Goal: Contribute content: Contribute content

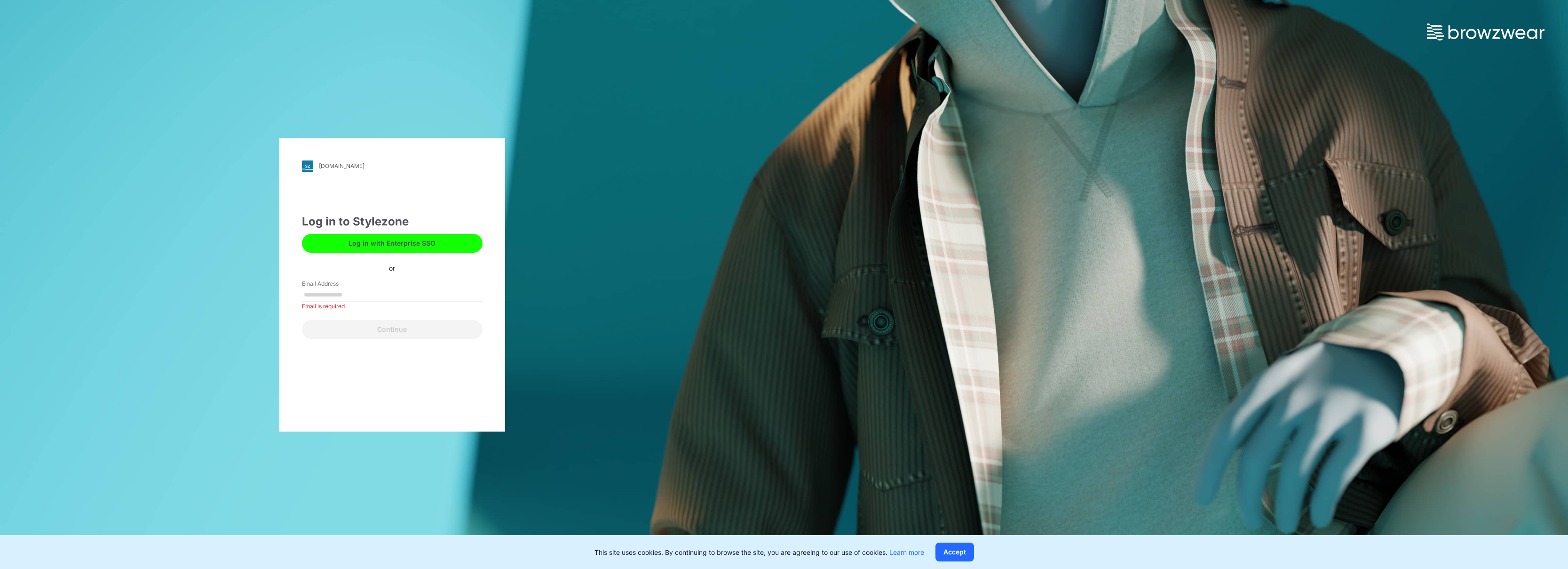
click at [342, 294] on input "Email Address" at bounding box center [392, 295] width 181 height 14
type input "**********"
click at [351, 330] on button "Continue" at bounding box center [392, 329] width 181 height 19
click at [362, 327] on button "Continue" at bounding box center [392, 329] width 181 height 19
click at [346, 300] on input "Email Address" at bounding box center [392, 295] width 181 height 14
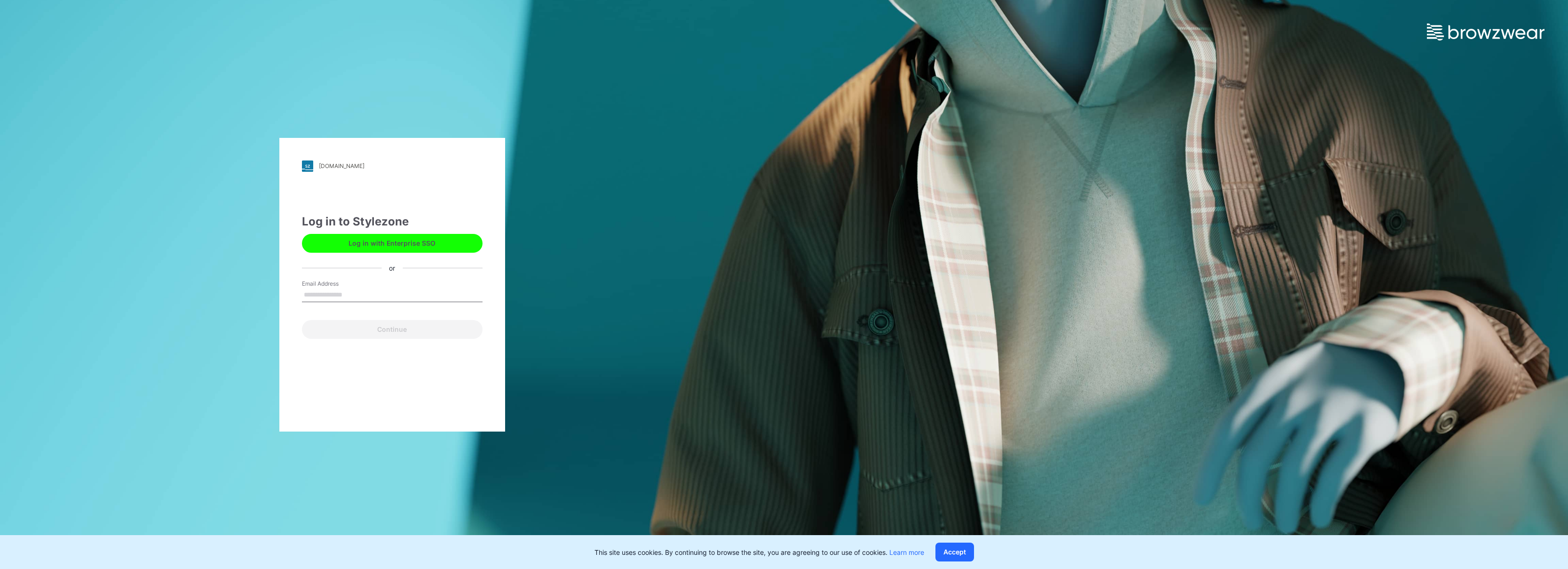
type input "**********"
click at [357, 328] on button "Continue" at bounding box center [392, 329] width 181 height 19
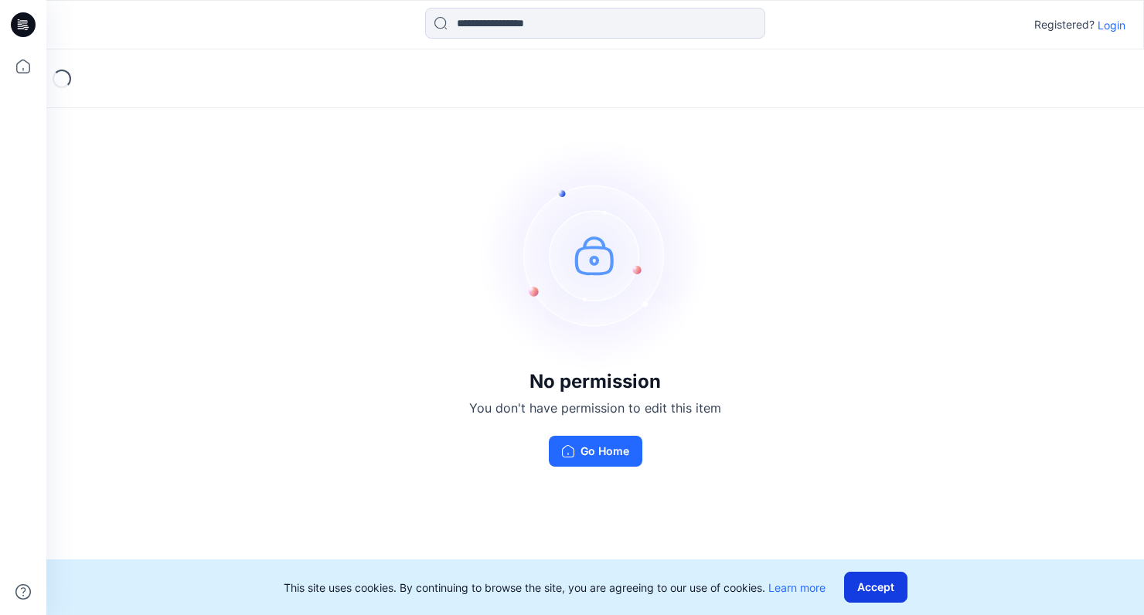
click at [882, 578] on button "Accept" at bounding box center [875, 587] width 63 height 31
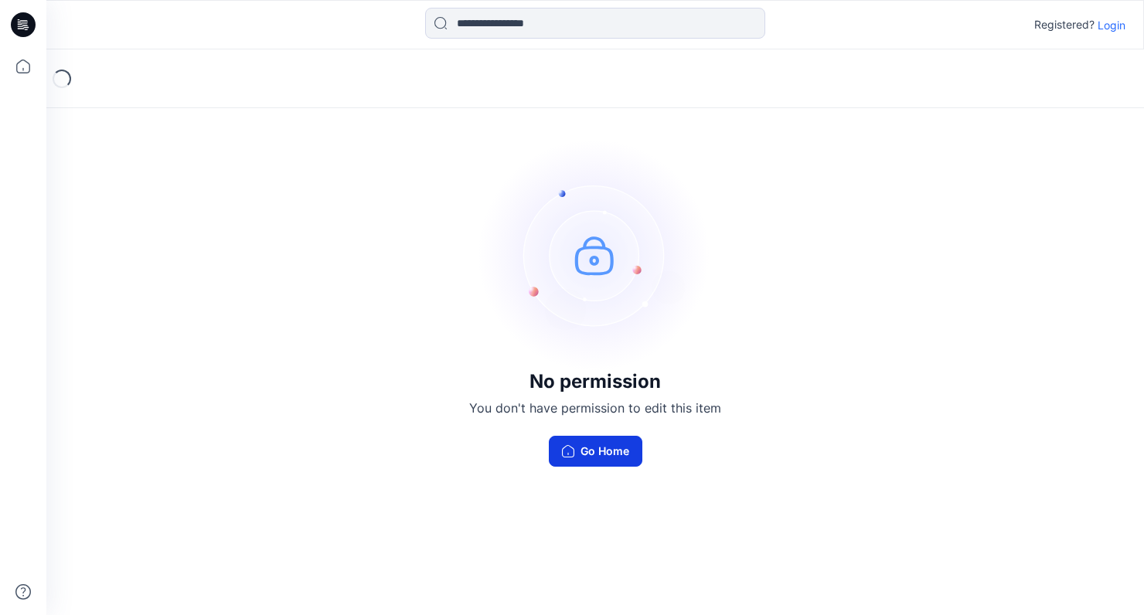
click at [610, 456] on button "Go Home" at bounding box center [595, 451] width 93 height 31
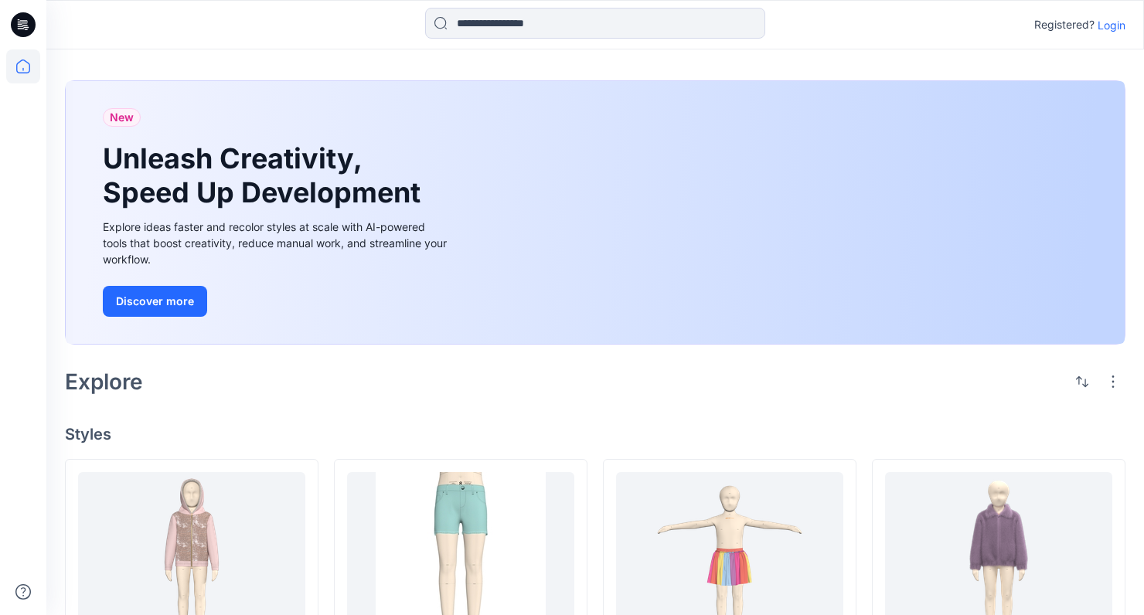
click at [1114, 22] on p "Login" at bounding box center [1111, 25] width 28 height 16
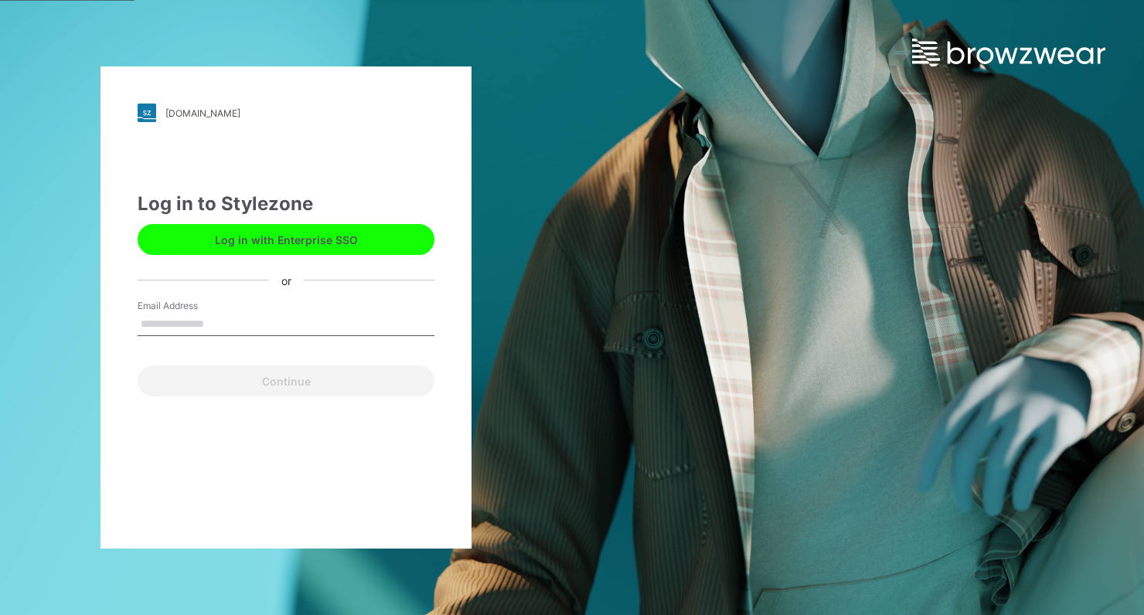
click at [233, 316] on input "Email Address" at bounding box center [286, 324] width 297 height 23
type input "**********"
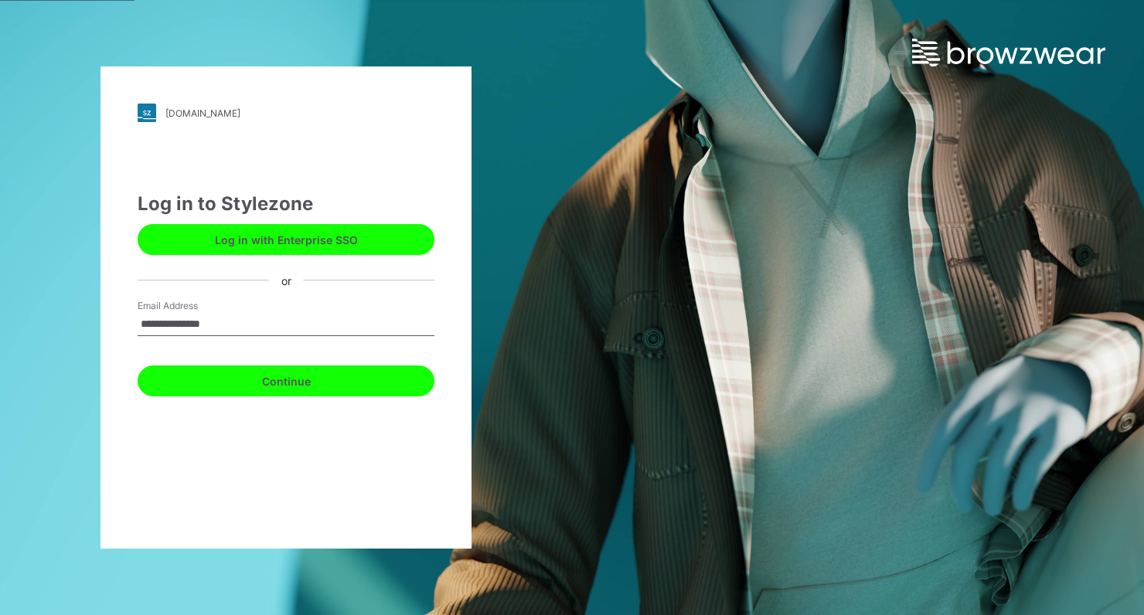
click at [232, 382] on button "Continue" at bounding box center [286, 380] width 297 height 31
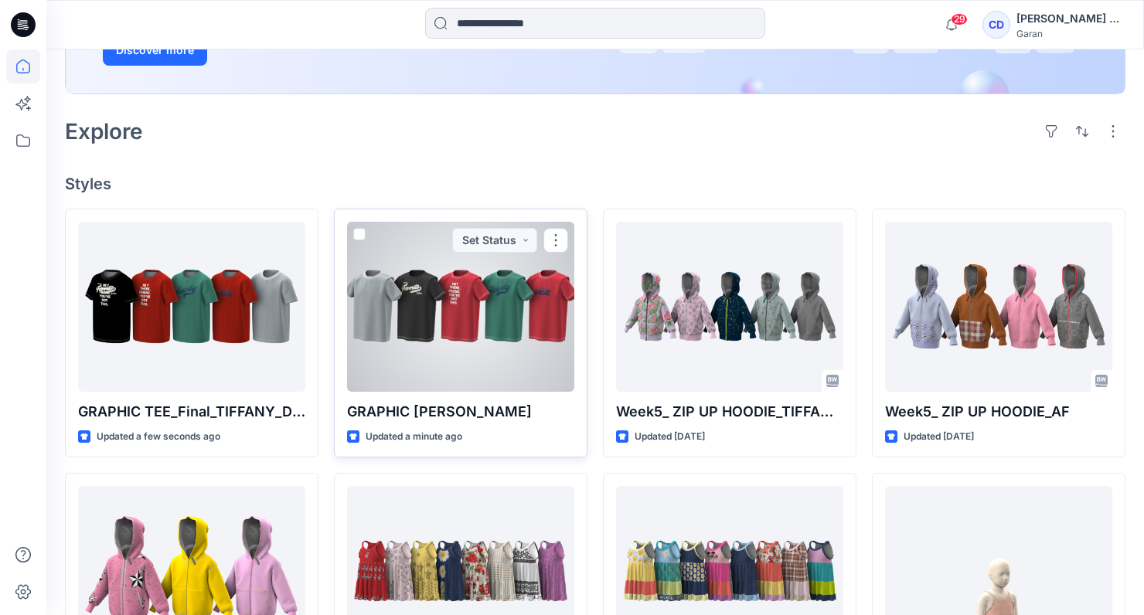
scroll to position [294, 0]
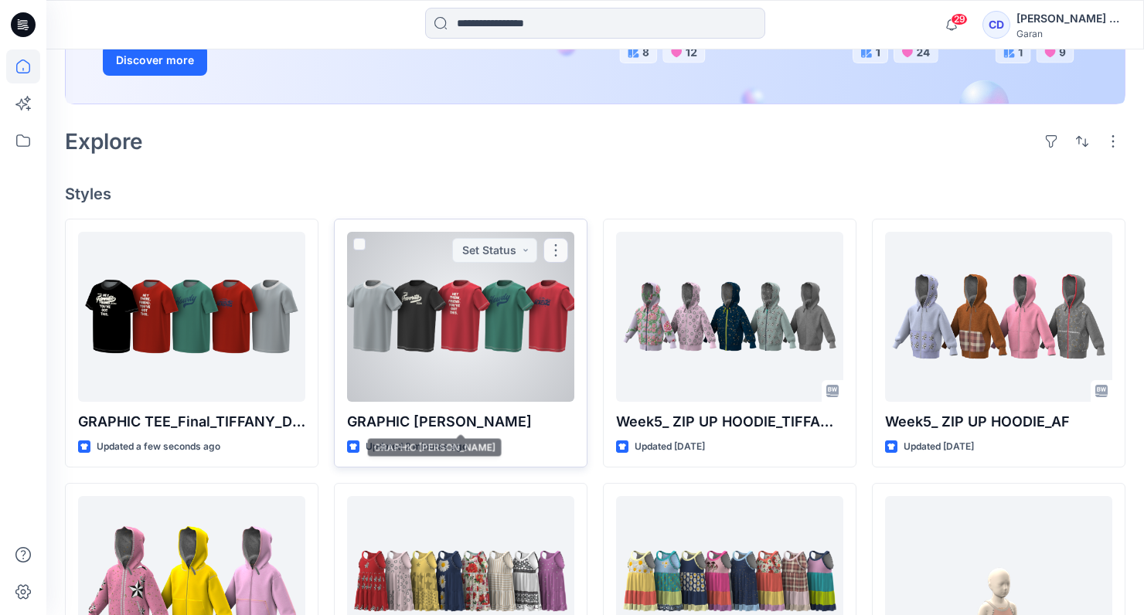
click at [562, 424] on p "GRAPHIC TEE_Final_Connie De La Cruz" at bounding box center [460, 422] width 227 height 22
click at [562, 423] on p "GRAPHIC TEE_Final_Connie De La Cruz" at bounding box center [460, 422] width 227 height 22
click at [559, 252] on button "button" at bounding box center [555, 250] width 25 height 25
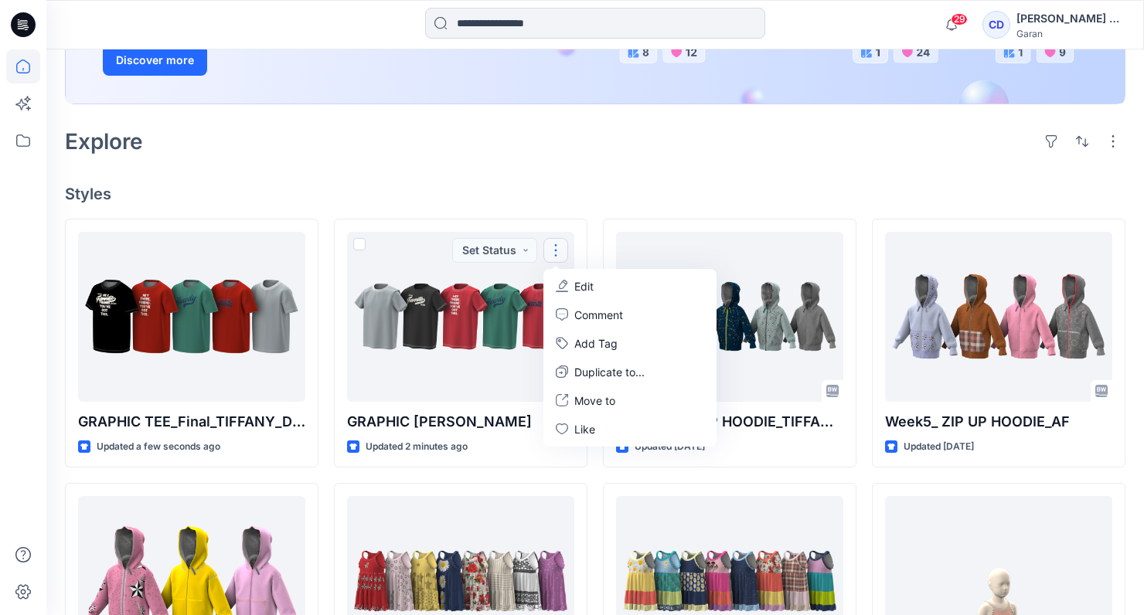
click at [697, 192] on h4 "Styles" at bounding box center [595, 194] width 1060 height 19
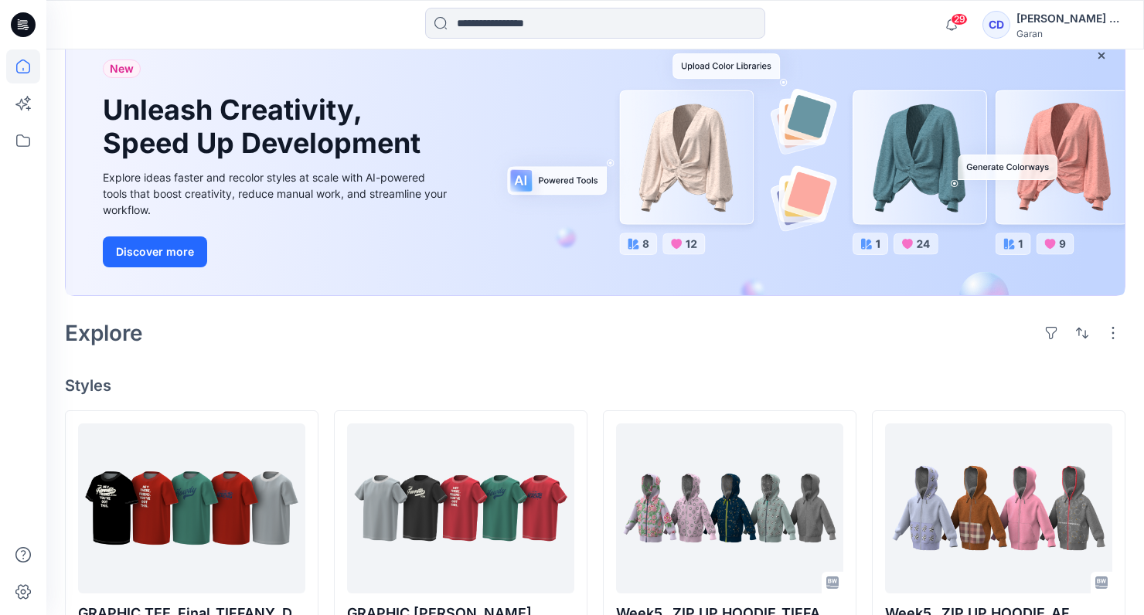
scroll to position [157, 0]
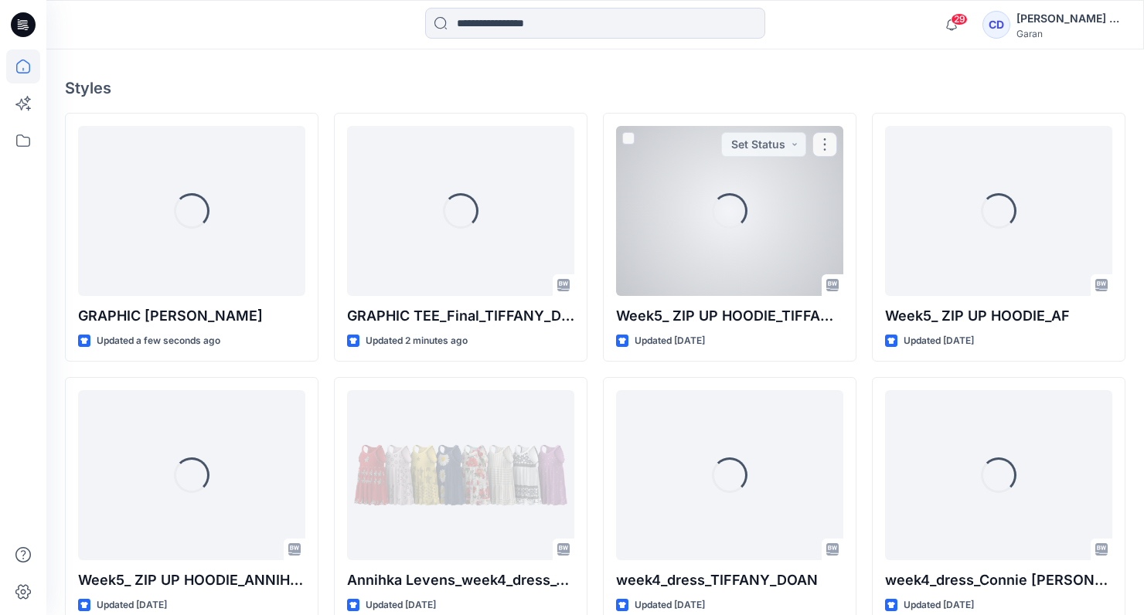
scroll to position [420, 0]
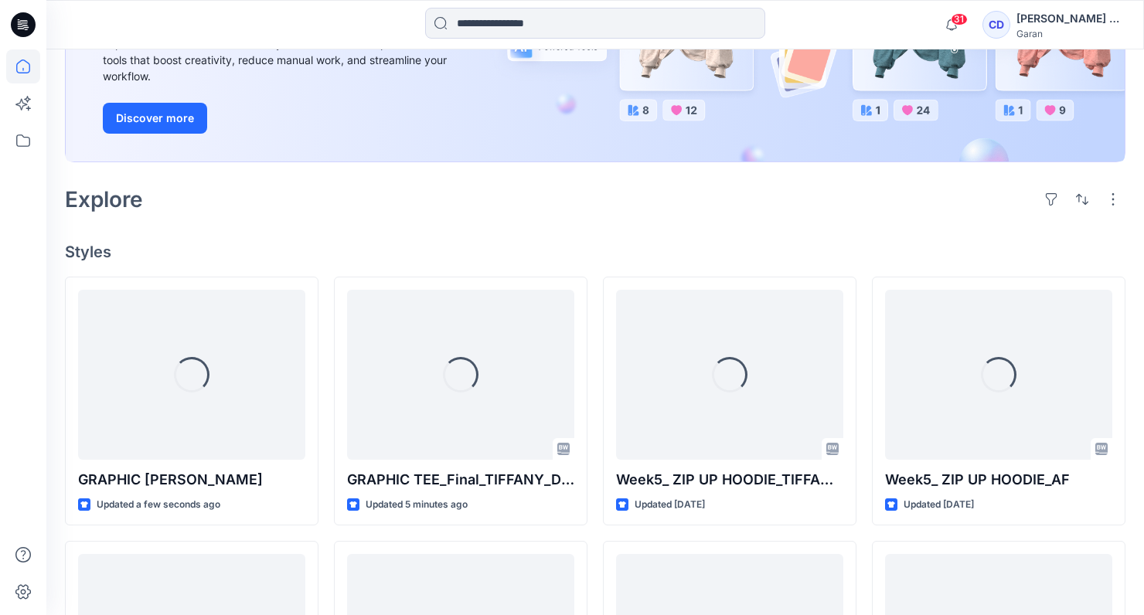
scroll to position [307, 0]
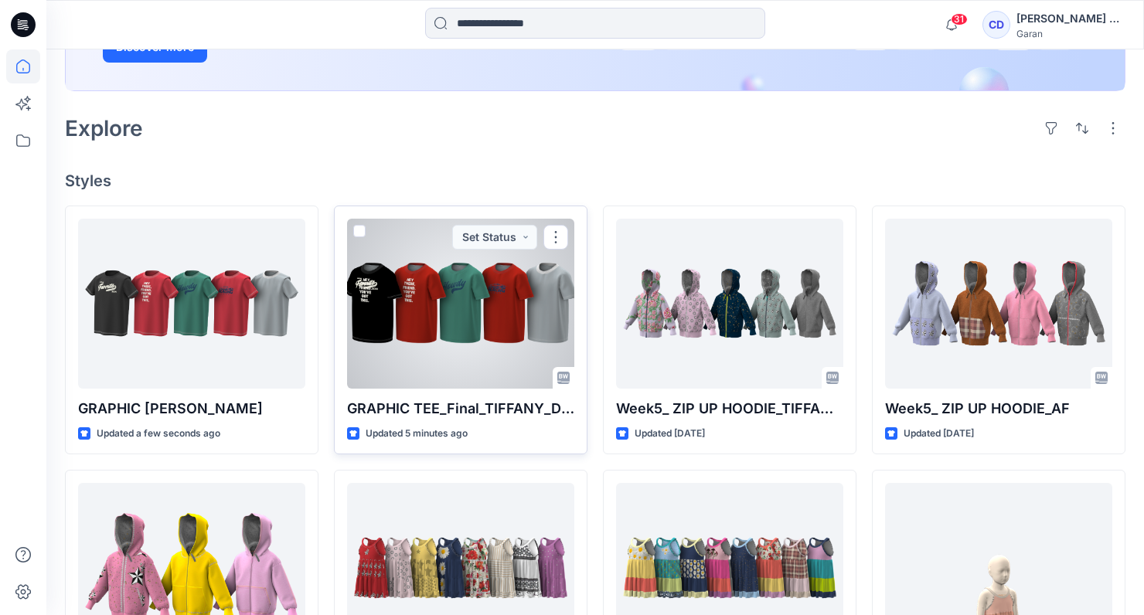
click at [470, 319] on div at bounding box center [460, 304] width 227 height 170
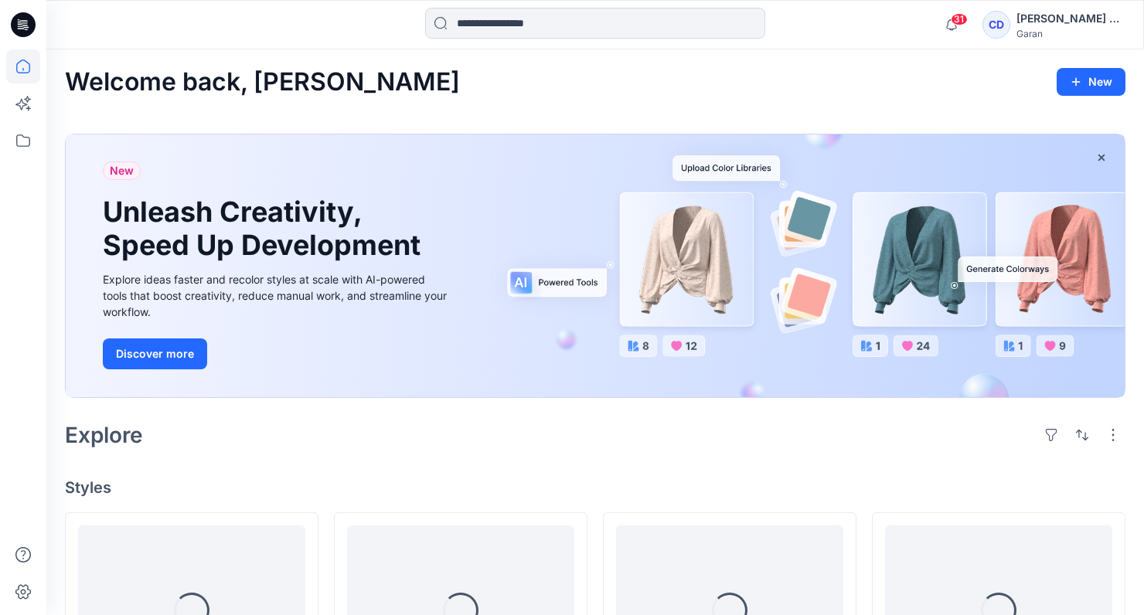
scroll to position [307, 0]
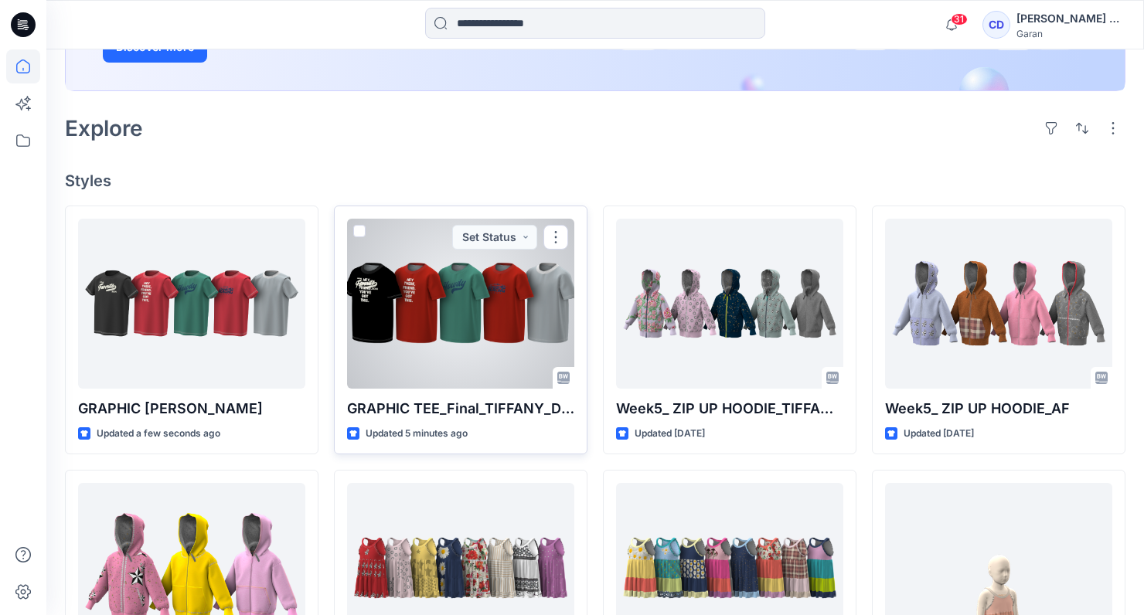
click at [403, 307] on div at bounding box center [460, 304] width 227 height 170
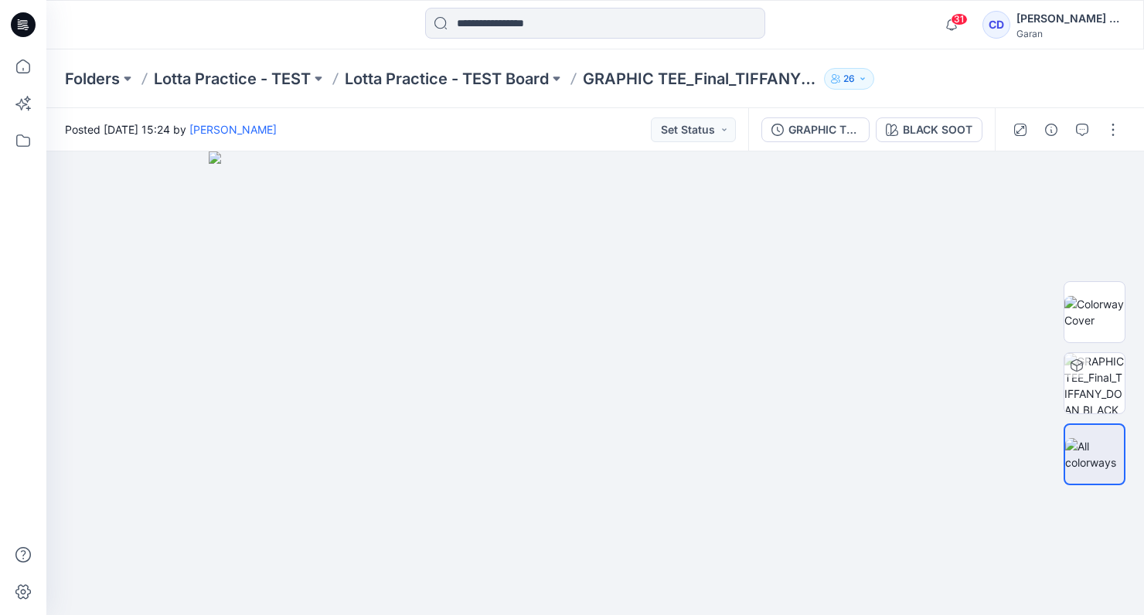
scroll to position [307, 0]
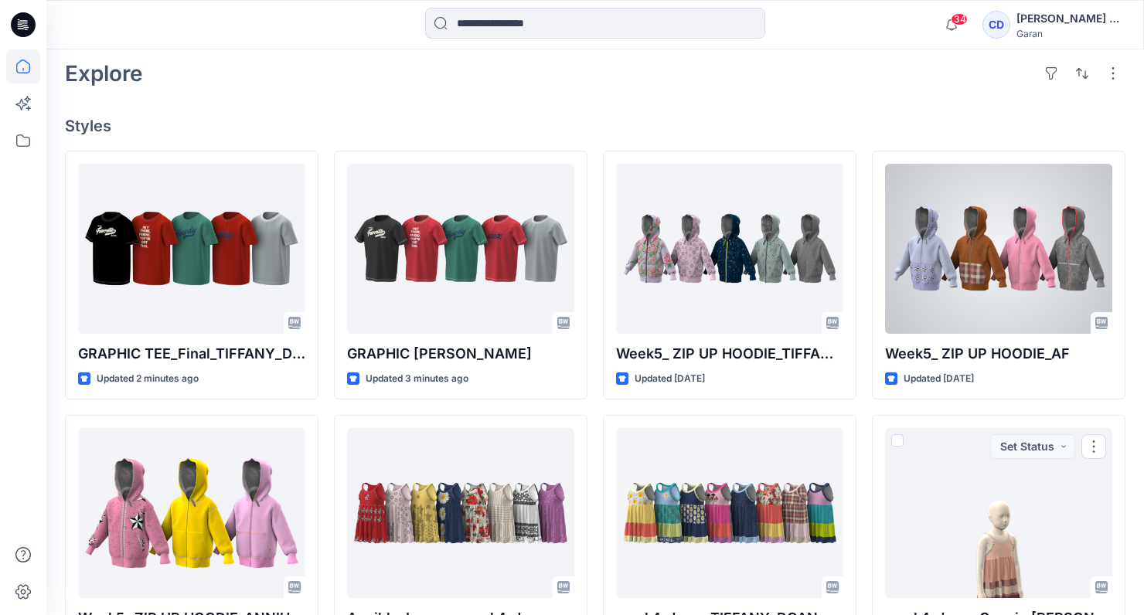
scroll to position [300, 0]
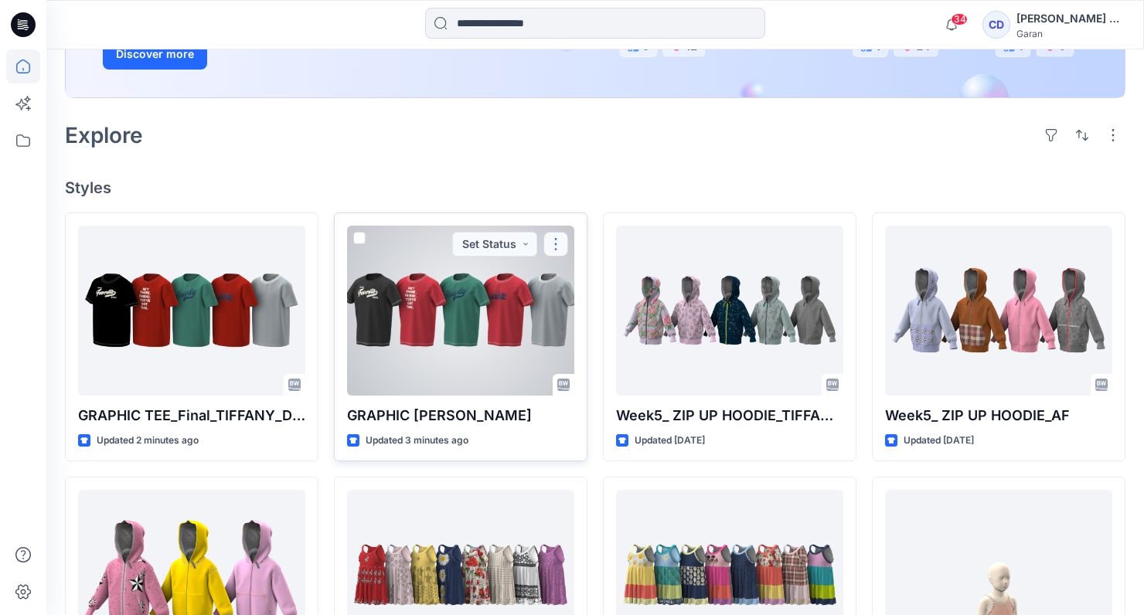
click at [557, 246] on button "button" at bounding box center [555, 244] width 25 height 25
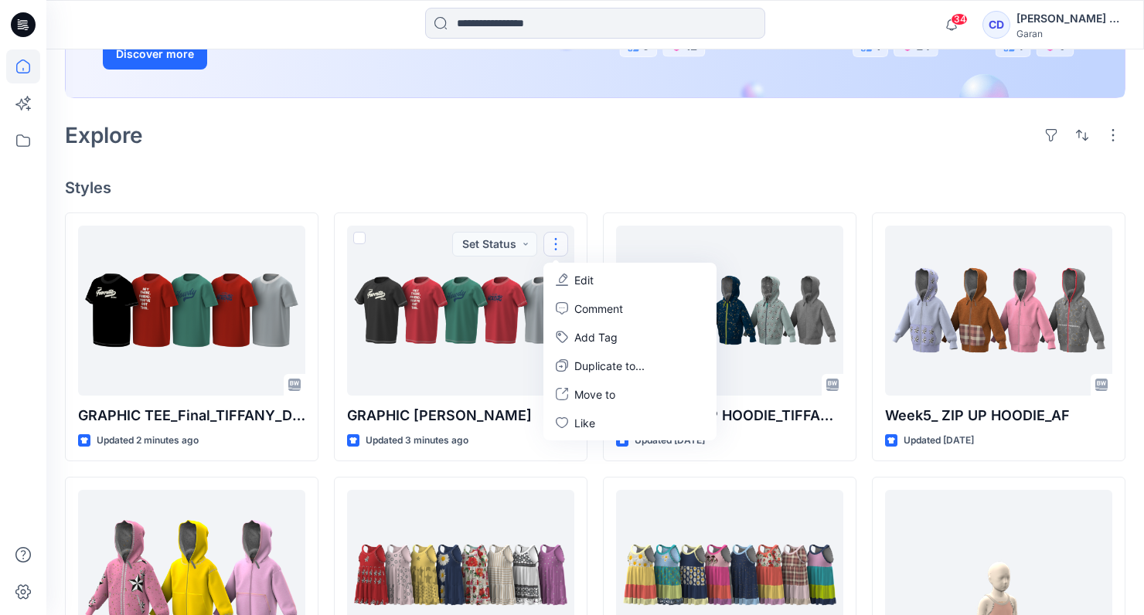
click at [642, 192] on h4 "Styles" at bounding box center [595, 187] width 1060 height 19
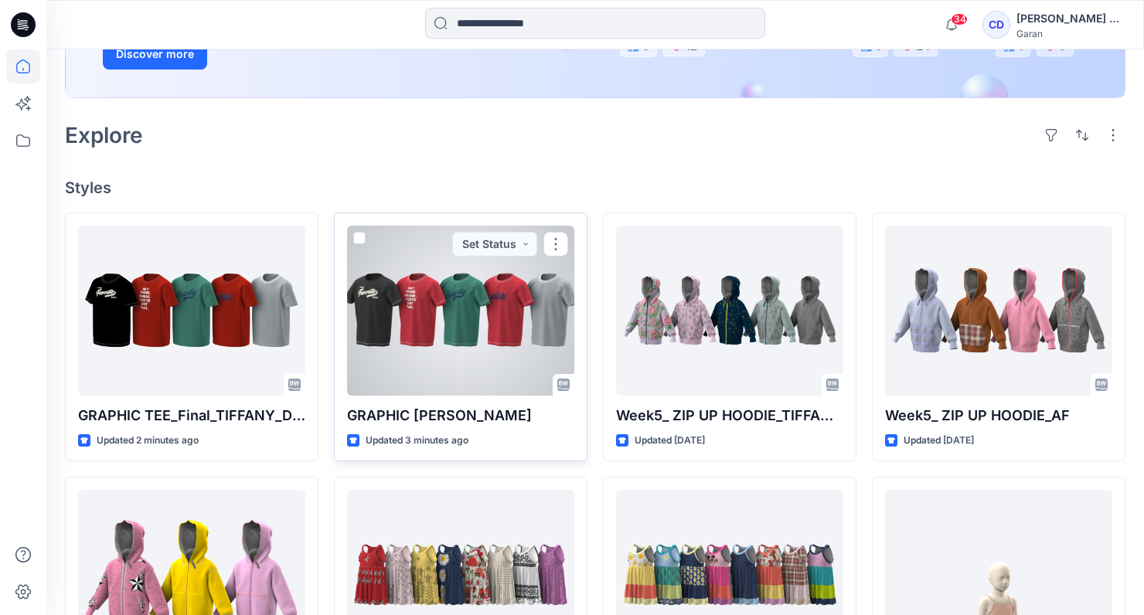
click at [530, 285] on div at bounding box center [460, 311] width 227 height 170
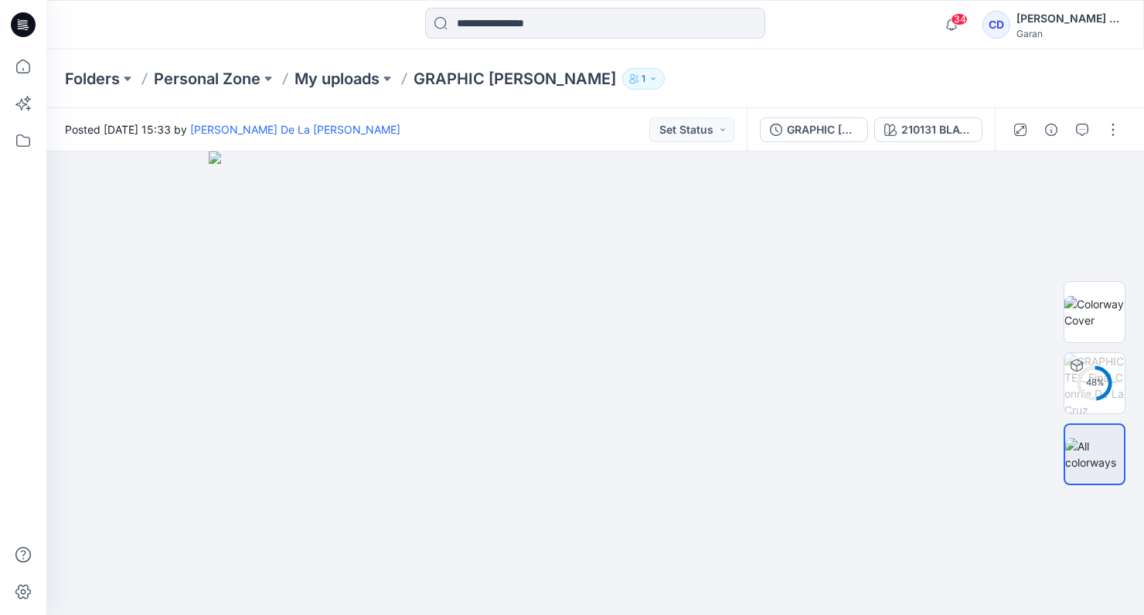
click at [1097, 135] on div at bounding box center [1065, 129] width 143 height 43
click at [1104, 131] on button "button" at bounding box center [1112, 129] width 25 height 25
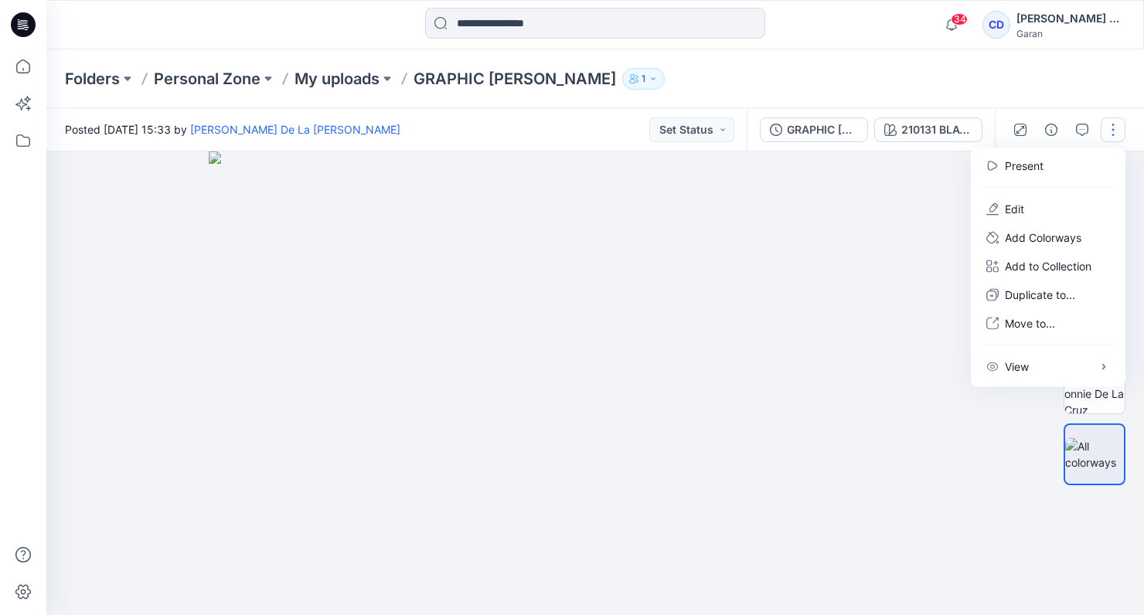
click at [906, 87] on div "Folders Personal Zone My uploads GRAPHIC [PERSON_NAME] 1" at bounding box center [535, 79] width 940 height 22
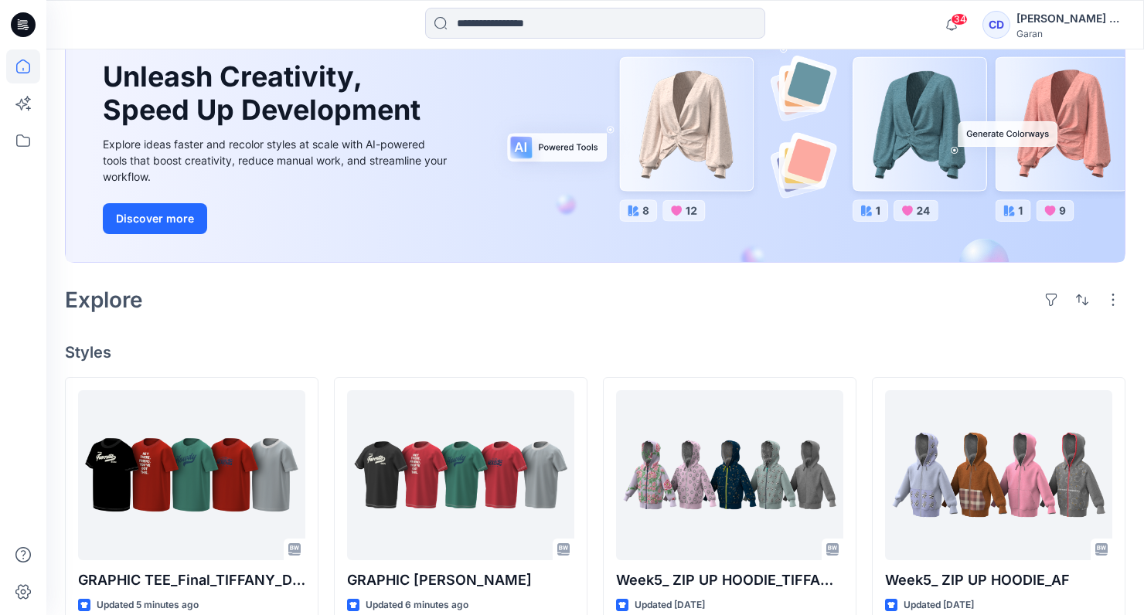
scroll to position [161, 0]
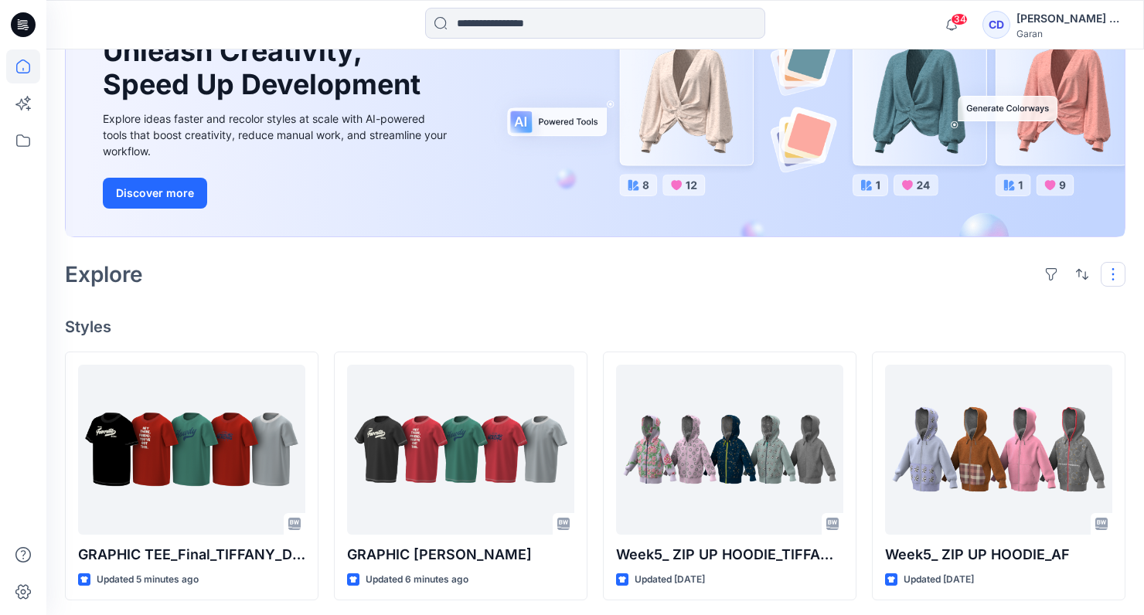
click at [1110, 275] on button "button" at bounding box center [1112, 274] width 25 height 25
click at [888, 293] on div "Welcome back, [PERSON_NAME] New New Unleash Creativity, Speed Up Development Ex…" at bounding box center [594, 546] width 1097 height 1315
click at [23, 25] on icon at bounding box center [25, 25] width 6 height 1
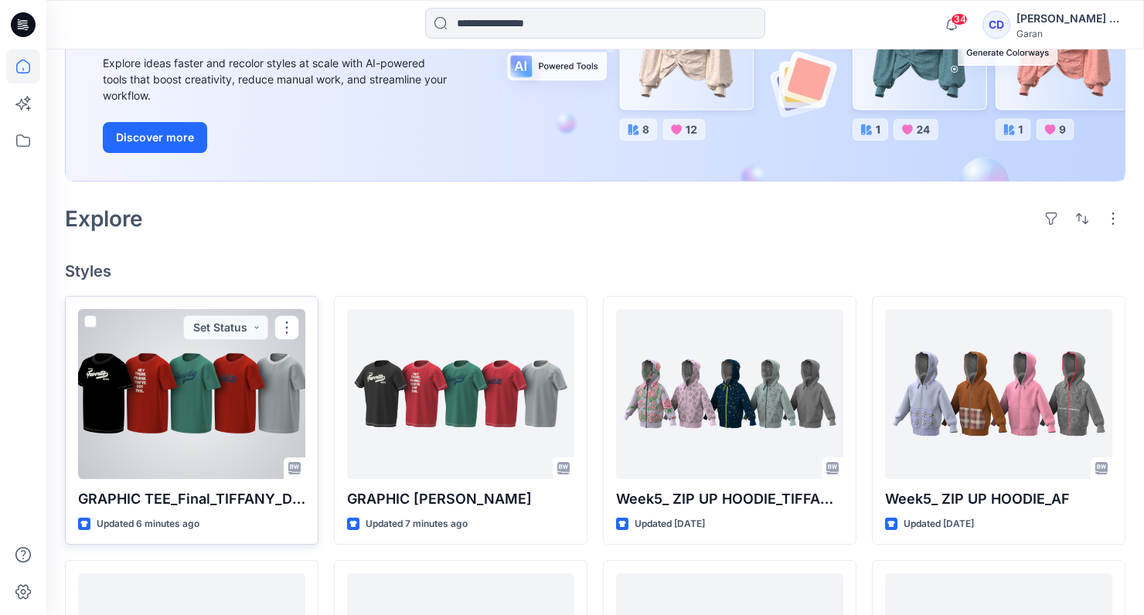
scroll to position [218, 0]
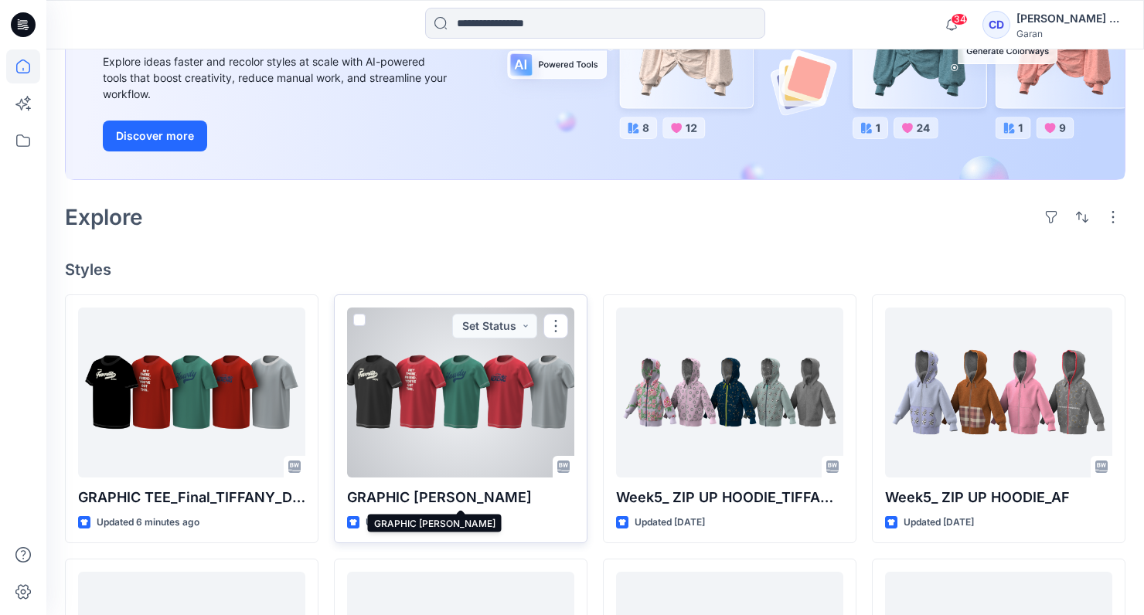
click at [562, 496] on p "GRAPHIC [PERSON_NAME]" at bounding box center [460, 498] width 227 height 22
click at [562, 500] on p "GRAPHIC [PERSON_NAME]" at bounding box center [460, 498] width 227 height 22
click at [557, 320] on button "button" at bounding box center [555, 326] width 25 height 25
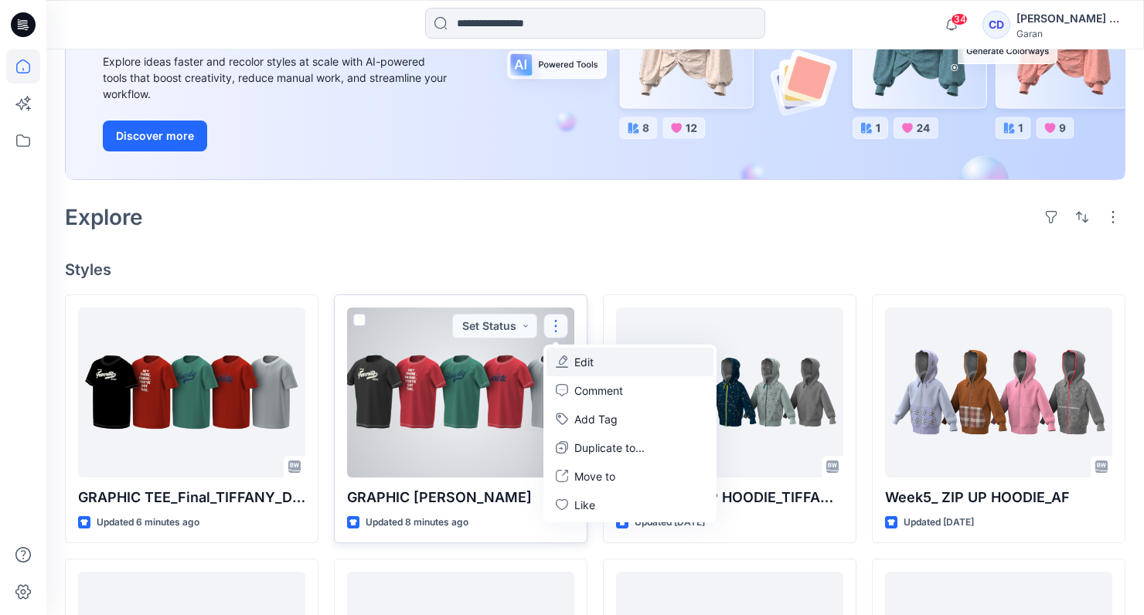
click at [569, 354] on button "Edit" at bounding box center [629, 362] width 167 height 29
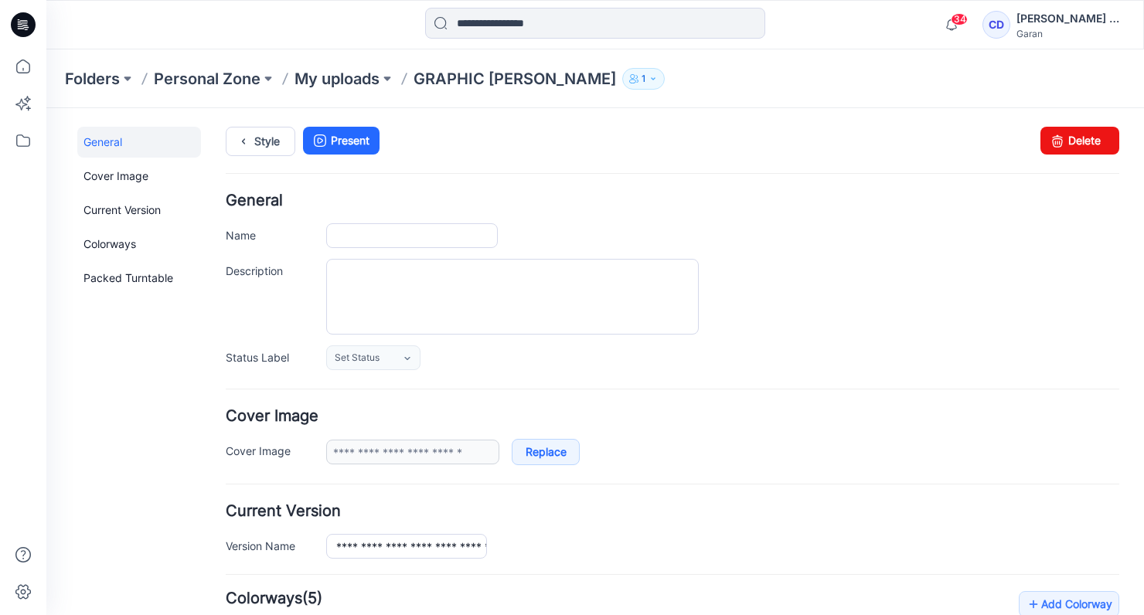
type input "**********"
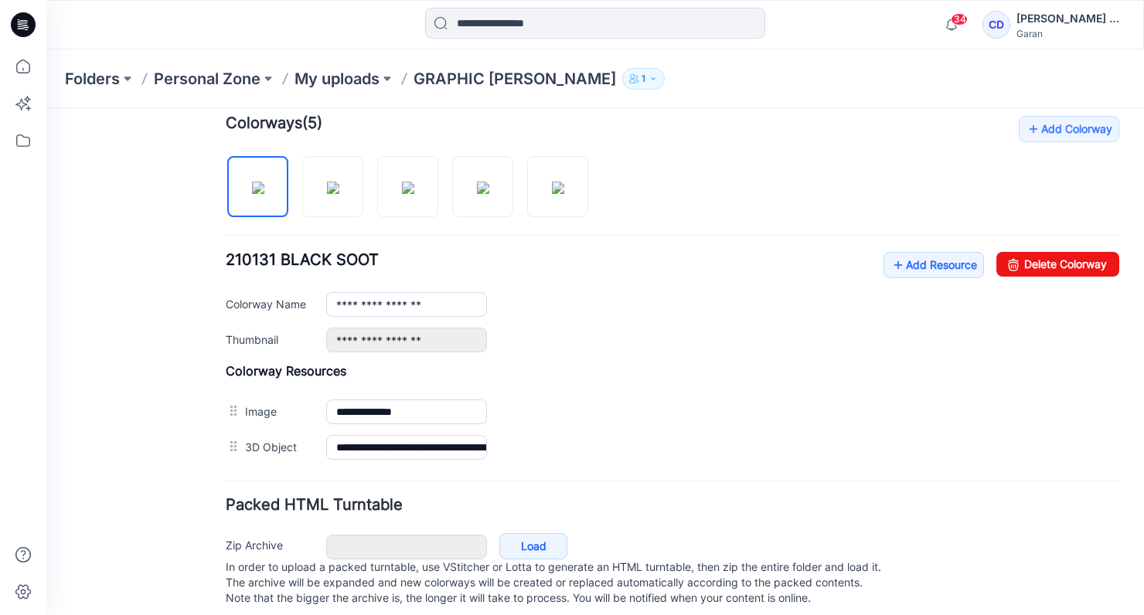
scroll to position [503, 0]
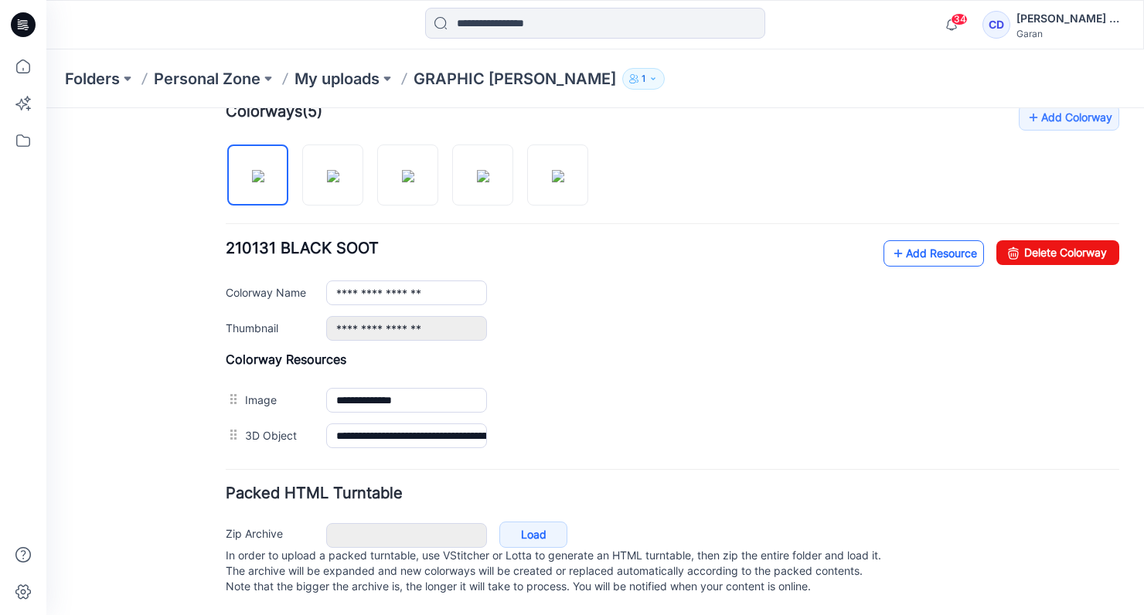
click at [933, 240] on link "Add Resource" at bounding box center [933, 253] width 100 height 26
click at [930, 240] on link "Add Resource" at bounding box center [933, 253] width 100 height 26
click at [943, 243] on link "Add Resource" at bounding box center [933, 253] width 100 height 26
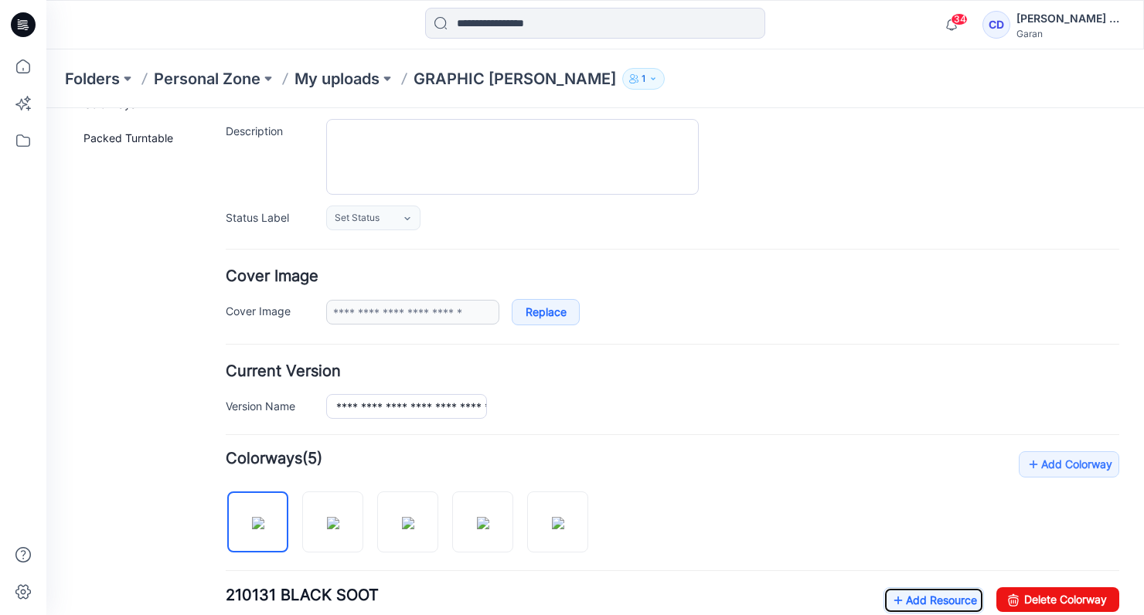
scroll to position [0, 0]
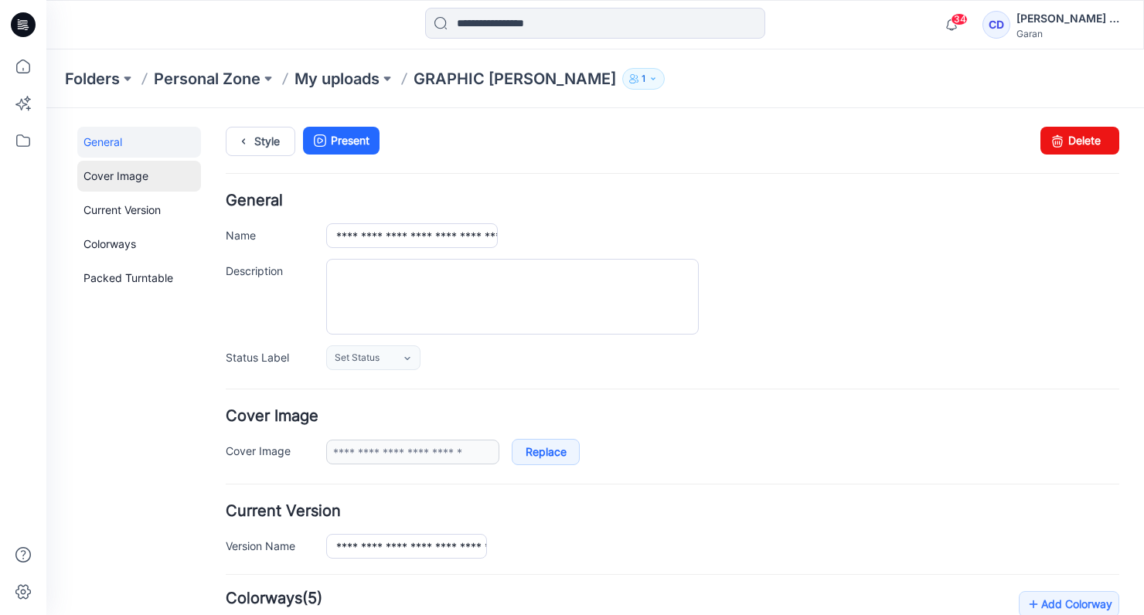
click at [150, 178] on link "Cover Image" at bounding box center [139, 176] width 124 height 31
click at [366, 82] on p "My uploads" at bounding box center [336, 79] width 85 height 22
